Goal: Task Accomplishment & Management: Manage account settings

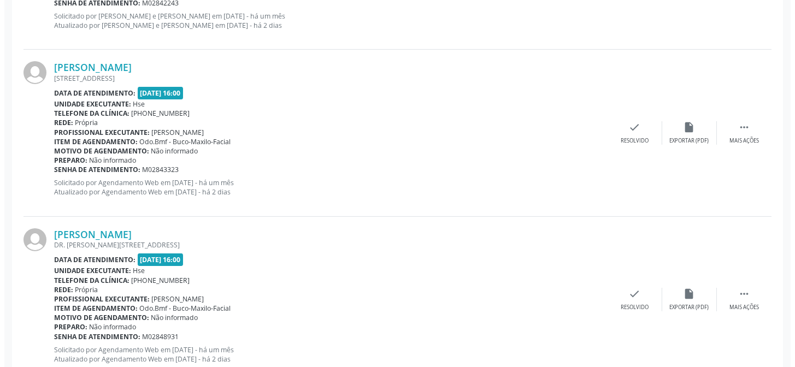
scroll to position [719, 0]
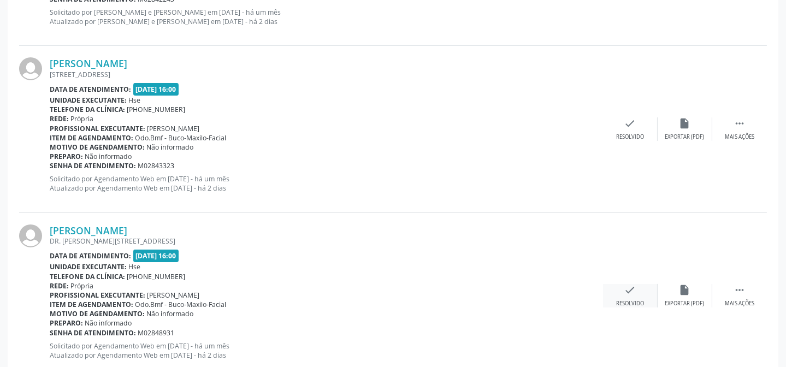
click at [624, 295] on icon "check" at bounding box center [630, 290] width 12 height 12
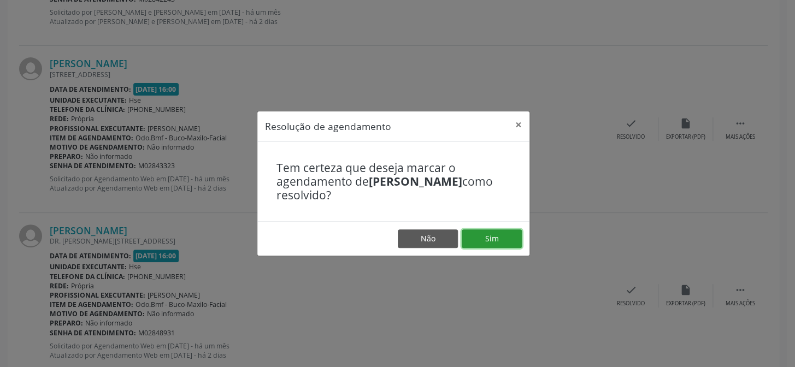
click at [495, 237] on button "Sim" at bounding box center [492, 238] width 60 height 19
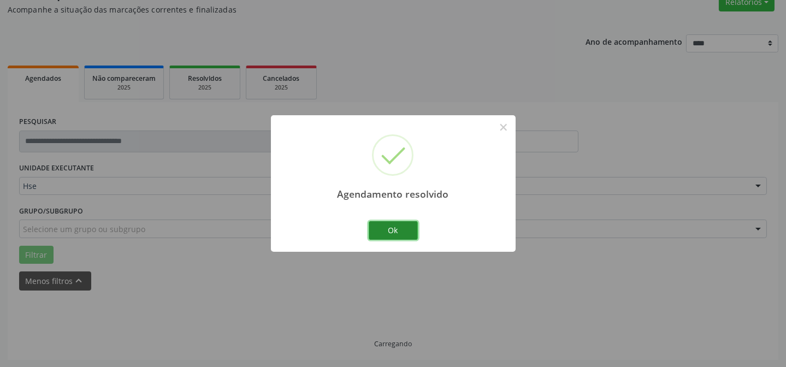
click at [401, 233] on button "Ok" at bounding box center [393, 230] width 49 height 19
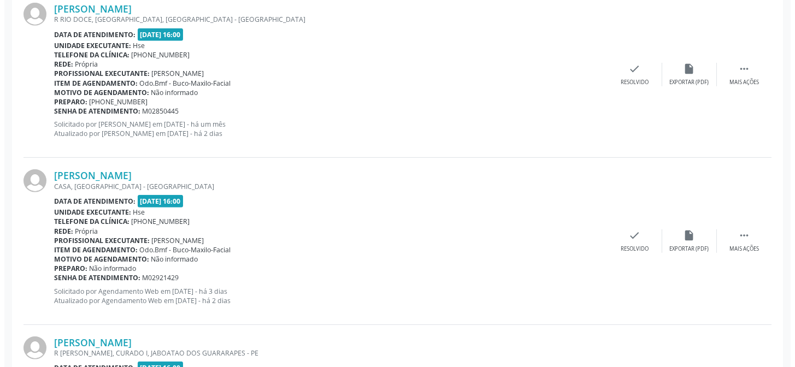
scroll to position [1141, 0]
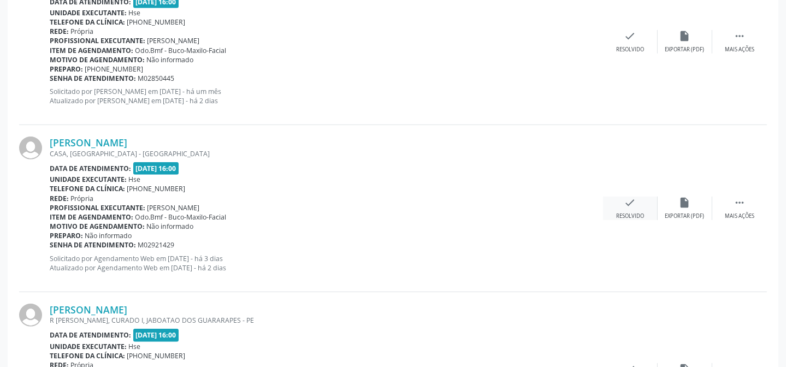
click at [629, 213] on div "Resolvido" at bounding box center [630, 216] width 28 height 8
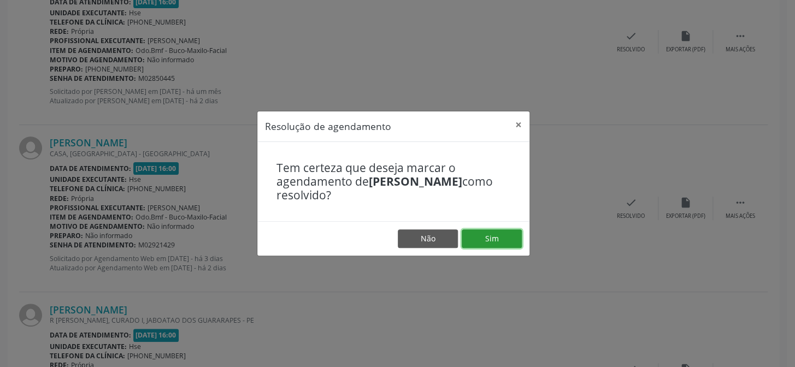
click at [499, 232] on button "Sim" at bounding box center [492, 238] width 60 height 19
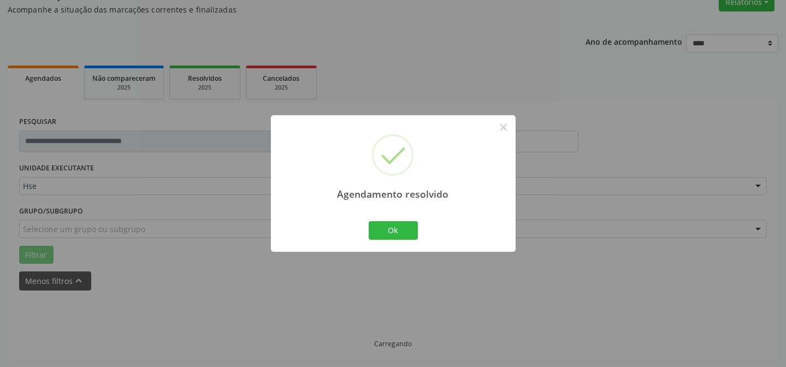
scroll to position [109, 0]
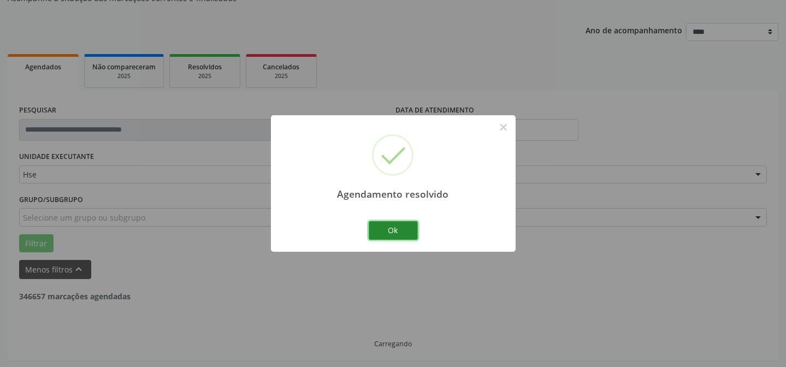
click at [404, 233] on button "Ok" at bounding box center [393, 230] width 49 height 19
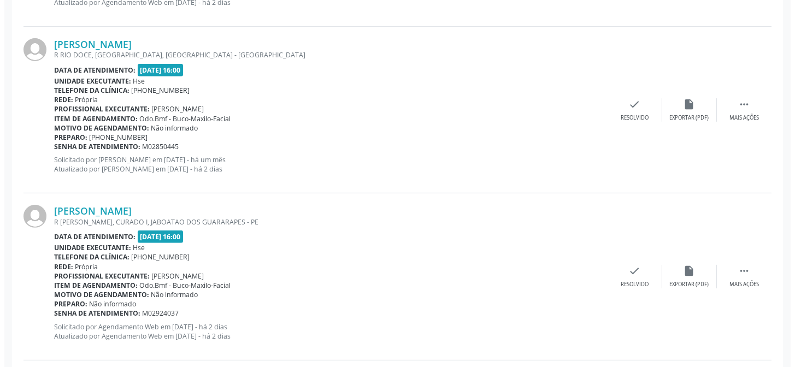
scroll to position [1102, 0]
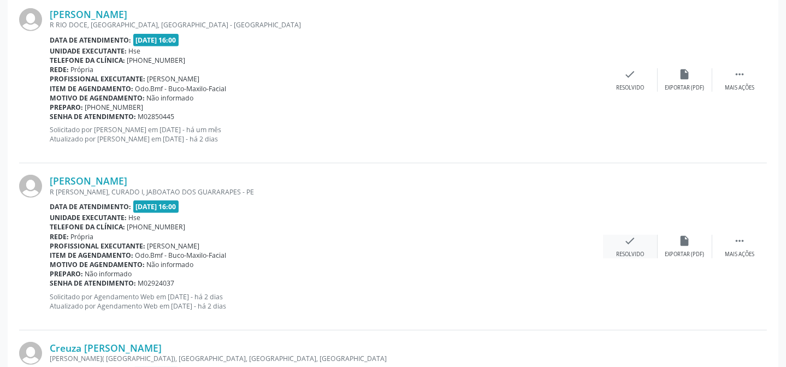
click at [648, 244] on div "check Resolvido" at bounding box center [630, 246] width 55 height 23
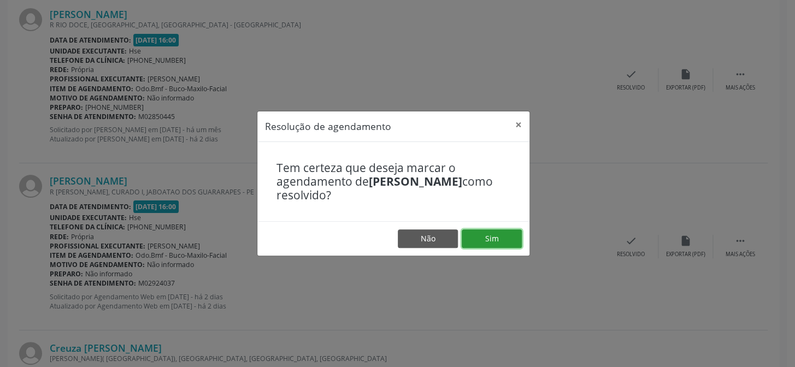
click at [498, 240] on button "Sim" at bounding box center [492, 238] width 60 height 19
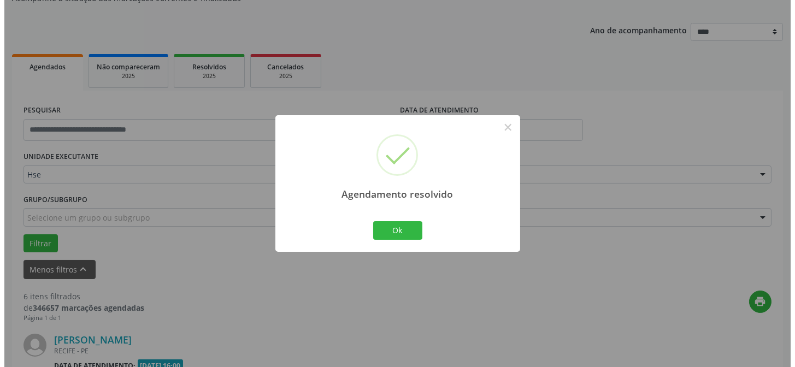
scroll to position [1083, 0]
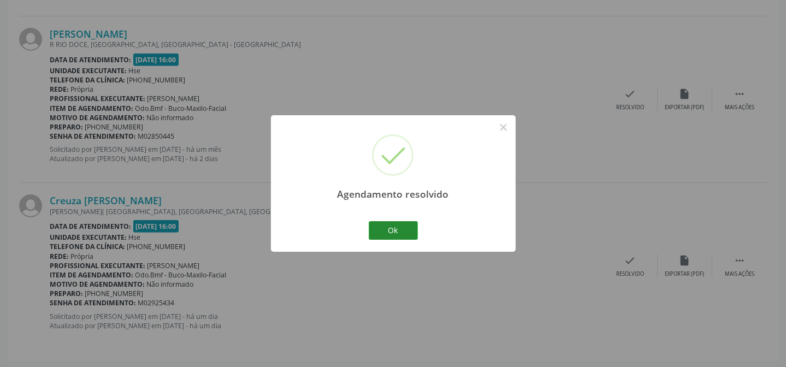
drag, startPoint x: 385, startPoint y: 219, endPoint x: 407, endPoint y: 227, distance: 23.7
click at [405, 226] on div "Ok Cancel" at bounding box center [393, 230] width 54 height 23
click at [409, 233] on button "Ok" at bounding box center [393, 230] width 49 height 19
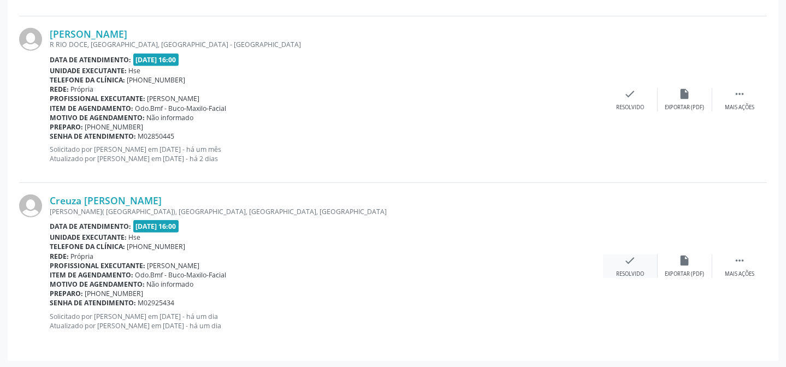
click at [635, 270] on div "Resolvido" at bounding box center [630, 274] width 28 height 8
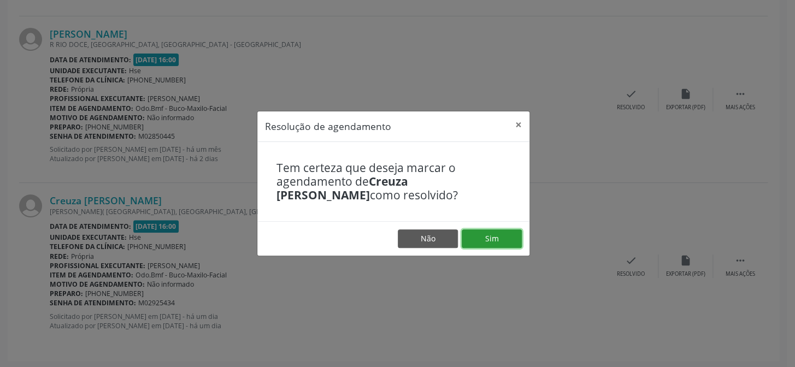
click at [489, 234] on button "Sim" at bounding box center [492, 238] width 60 height 19
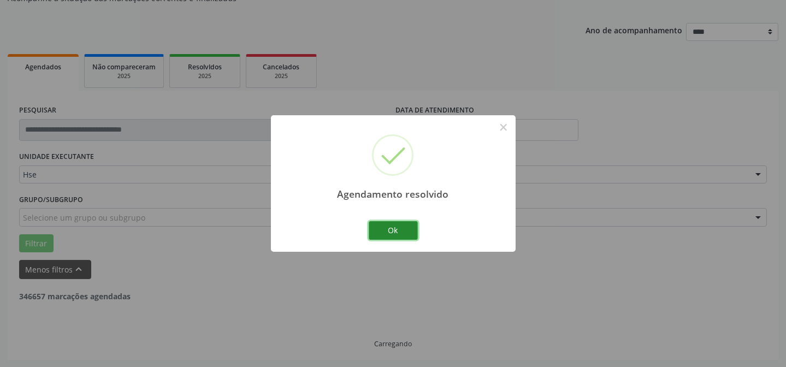
click at [407, 238] on button "Ok" at bounding box center [393, 230] width 49 height 19
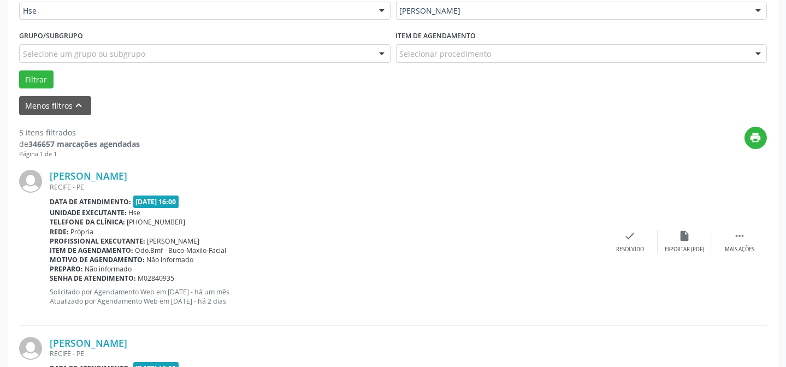
scroll to position [270, 0]
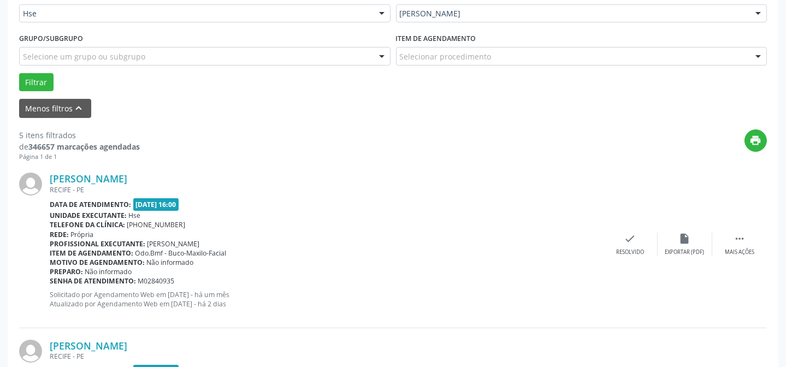
click at [502, 183] on div "[PERSON_NAME]" at bounding box center [326, 179] width 553 height 12
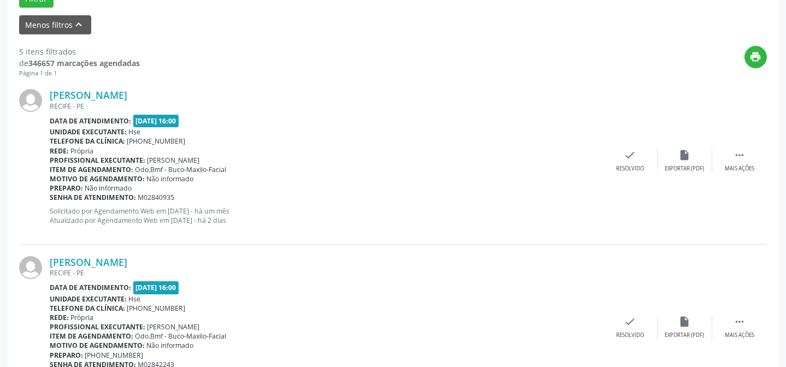
scroll to position [370, 0]
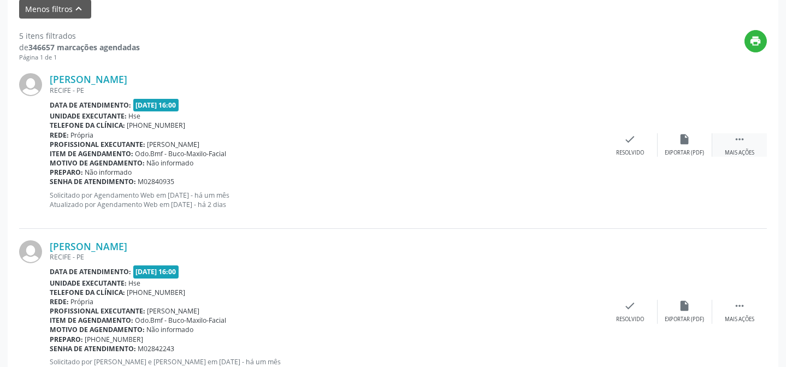
click at [740, 149] on div "Mais ações" at bounding box center [739, 153] width 29 height 8
click at [683, 139] on icon "alarm_off" at bounding box center [685, 139] width 12 height 12
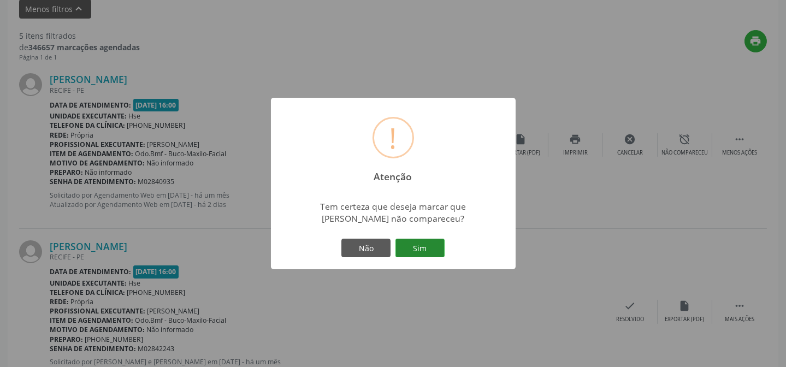
click at [426, 246] on button "Sim" at bounding box center [419, 248] width 49 height 19
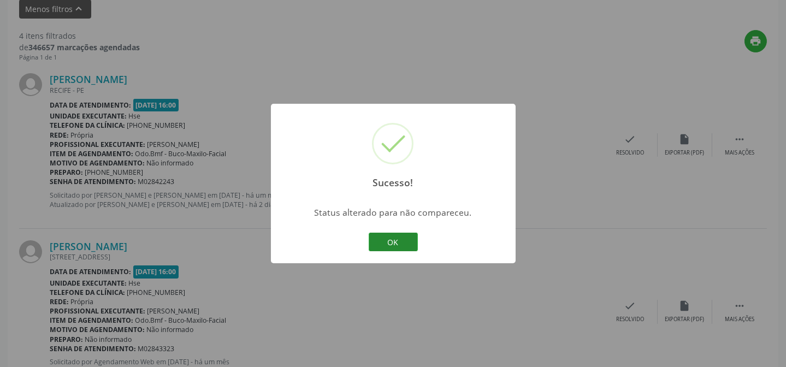
click at [413, 236] on button "OK" at bounding box center [393, 242] width 49 height 19
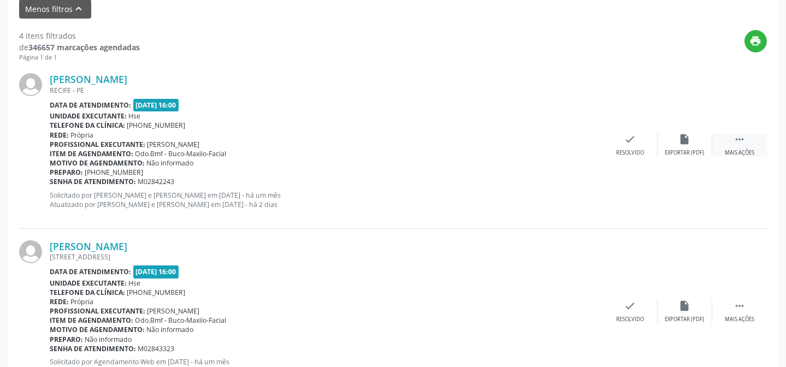
click at [743, 150] on div "Mais ações" at bounding box center [739, 153] width 29 height 8
click at [692, 146] on div "alarm_off Não compareceu" at bounding box center [685, 144] width 55 height 23
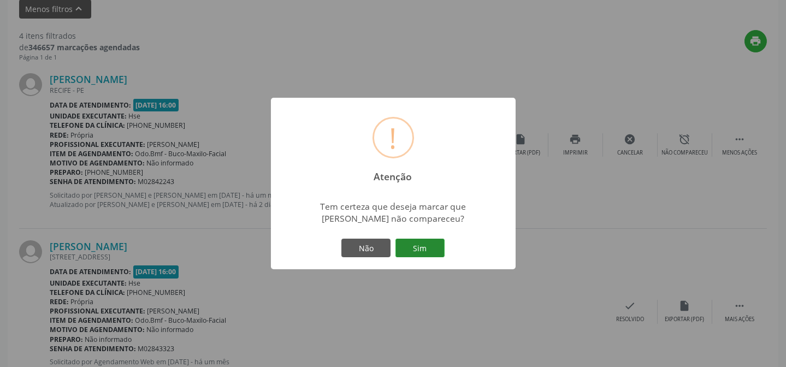
click at [426, 241] on button "Sim" at bounding box center [419, 248] width 49 height 19
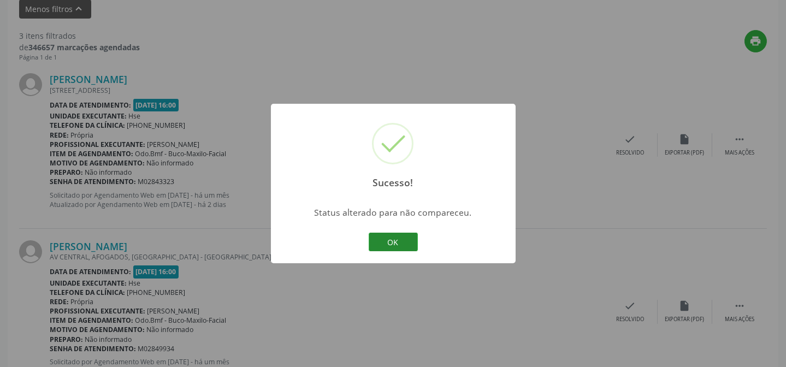
click at [402, 249] on button "OK" at bounding box center [393, 242] width 49 height 19
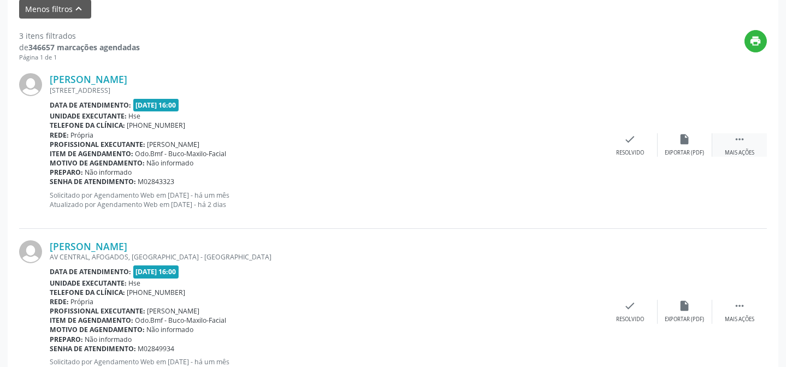
click at [744, 152] on div "Mais ações" at bounding box center [739, 153] width 29 height 8
click at [687, 152] on div "Não compareceu" at bounding box center [684, 153] width 46 height 8
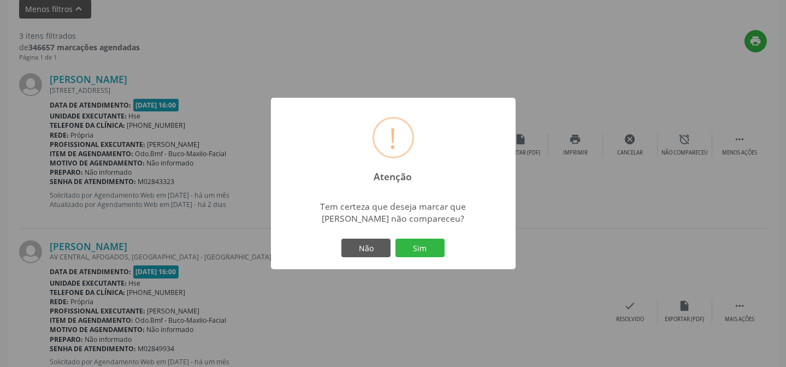
click at [427, 255] on button "Sim" at bounding box center [419, 248] width 49 height 19
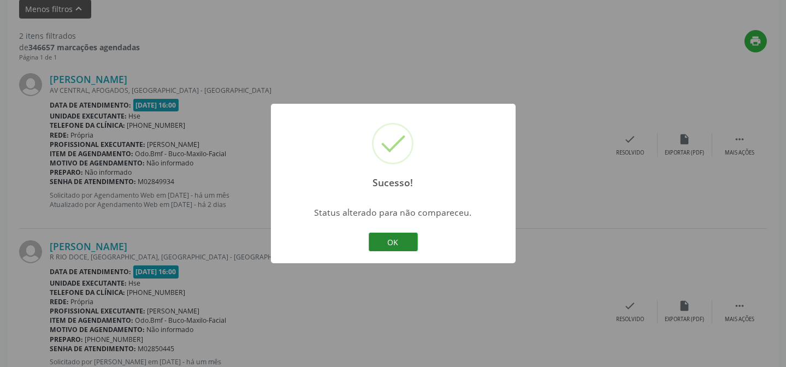
click at [384, 238] on button "OK" at bounding box center [393, 242] width 49 height 19
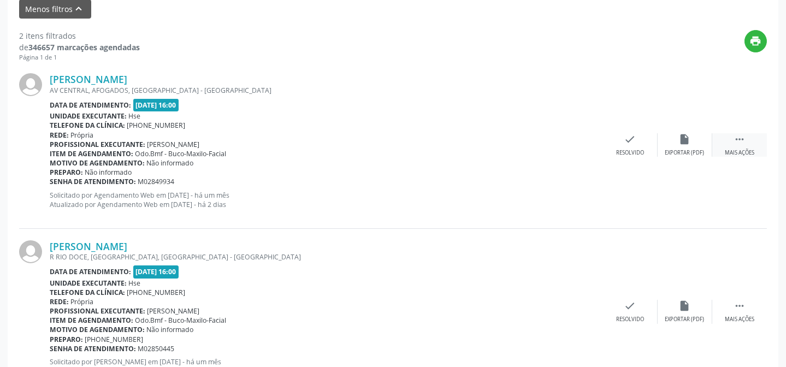
click at [729, 151] on div "Mais ações" at bounding box center [739, 153] width 29 height 8
click at [688, 136] on icon "alarm_off" at bounding box center [685, 139] width 12 height 12
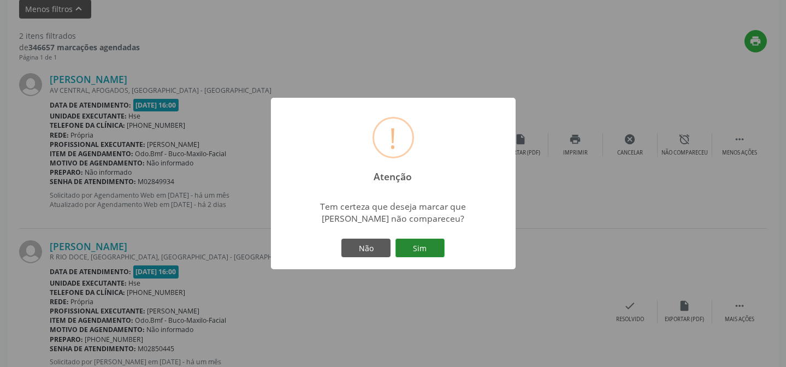
click at [430, 247] on button "Sim" at bounding box center [419, 248] width 49 height 19
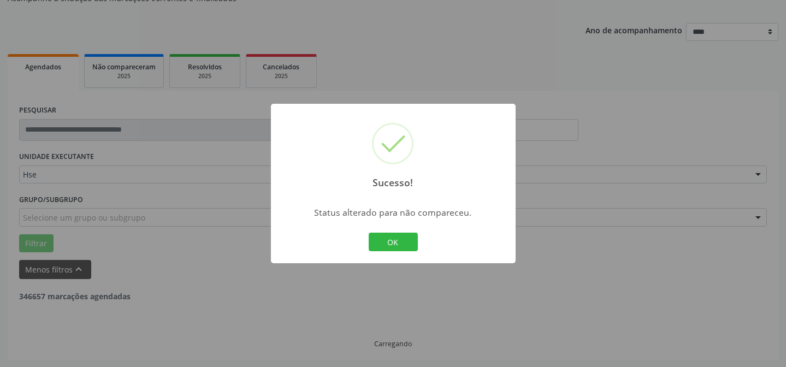
scroll to position [250, 0]
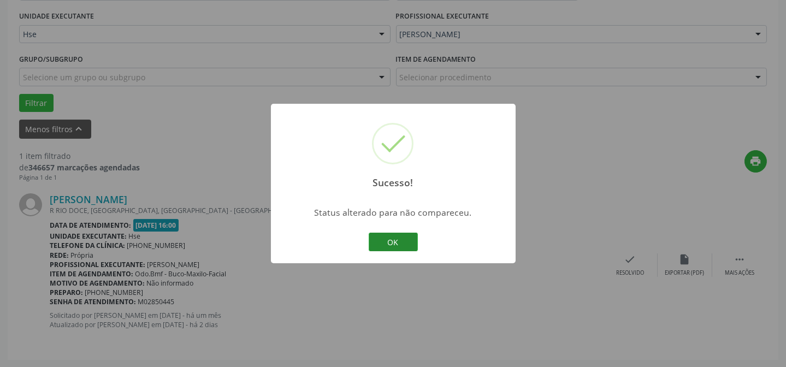
click at [391, 240] on button "OK" at bounding box center [393, 242] width 49 height 19
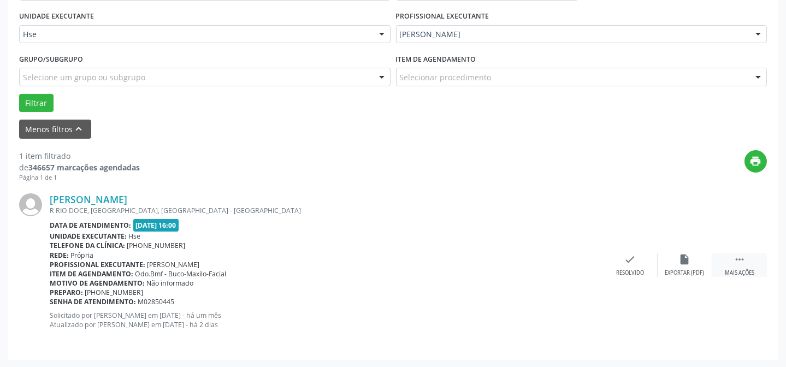
click at [739, 269] on div "Mais ações" at bounding box center [739, 273] width 29 height 8
click at [669, 263] on div "alarm_off Não compareceu" at bounding box center [685, 264] width 55 height 23
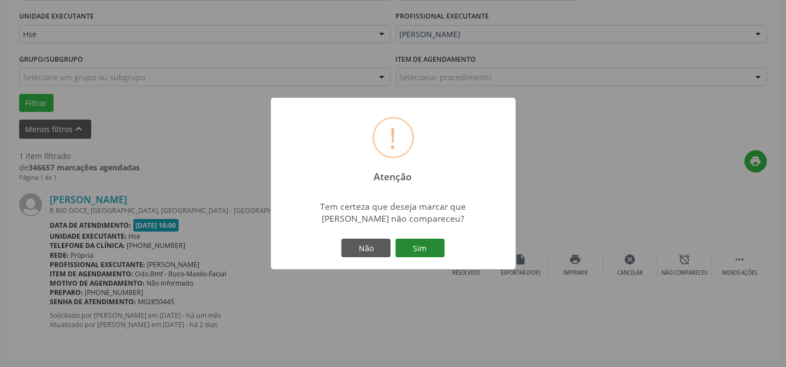
click at [421, 241] on button "Sim" at bounding box center [419, 248] width 49 height 19
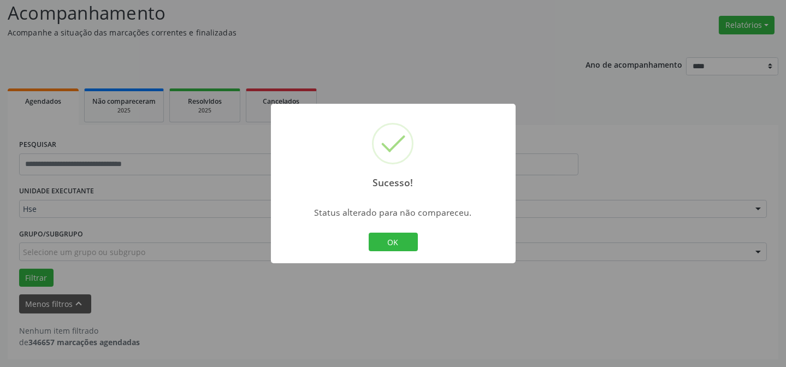
scroll to position [74, 0]
click at [408, 238] on button "OK" at bounding box center [393, 242] width 49 height 19
